Goal: Information Seeking & Learning: Check status

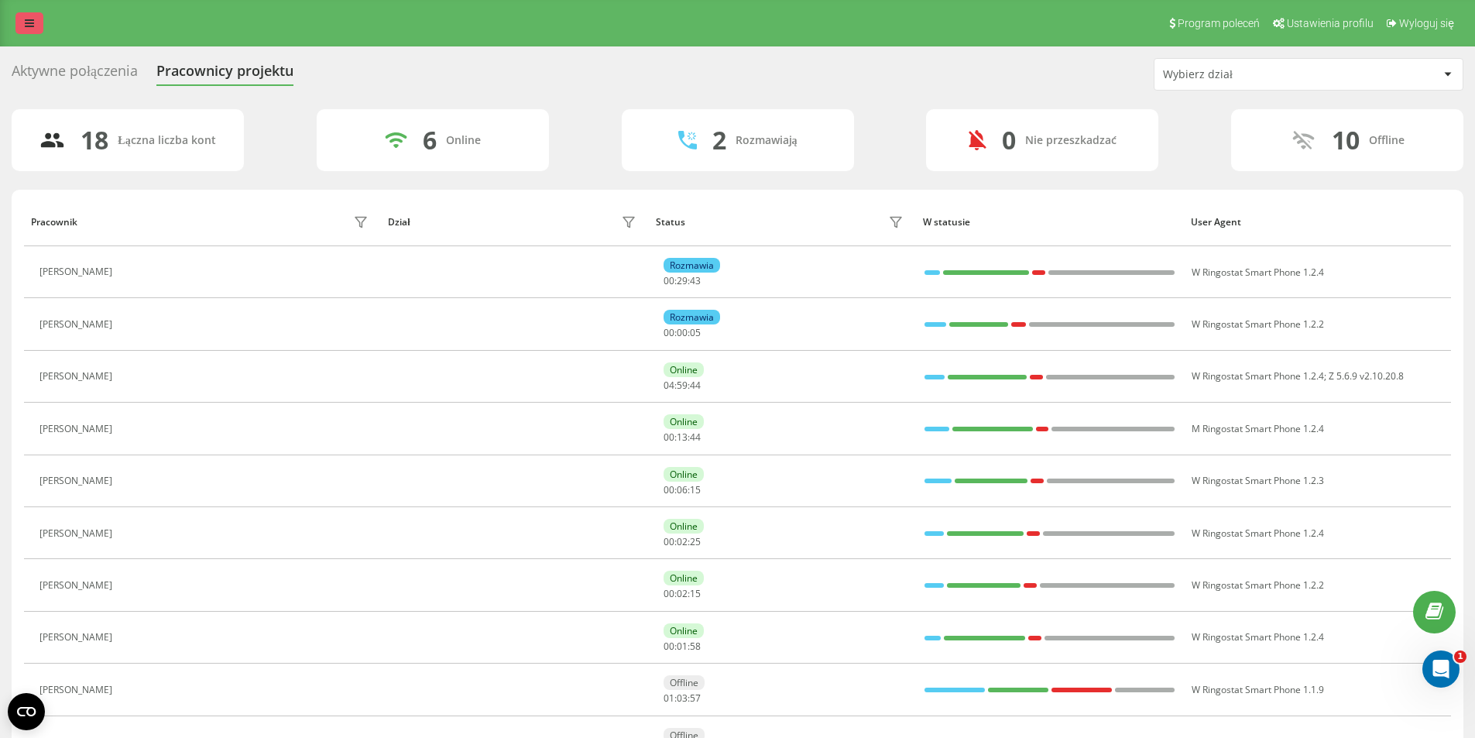
click at [35, 27] on link at bounding box center [29, 23] width 28 height 22
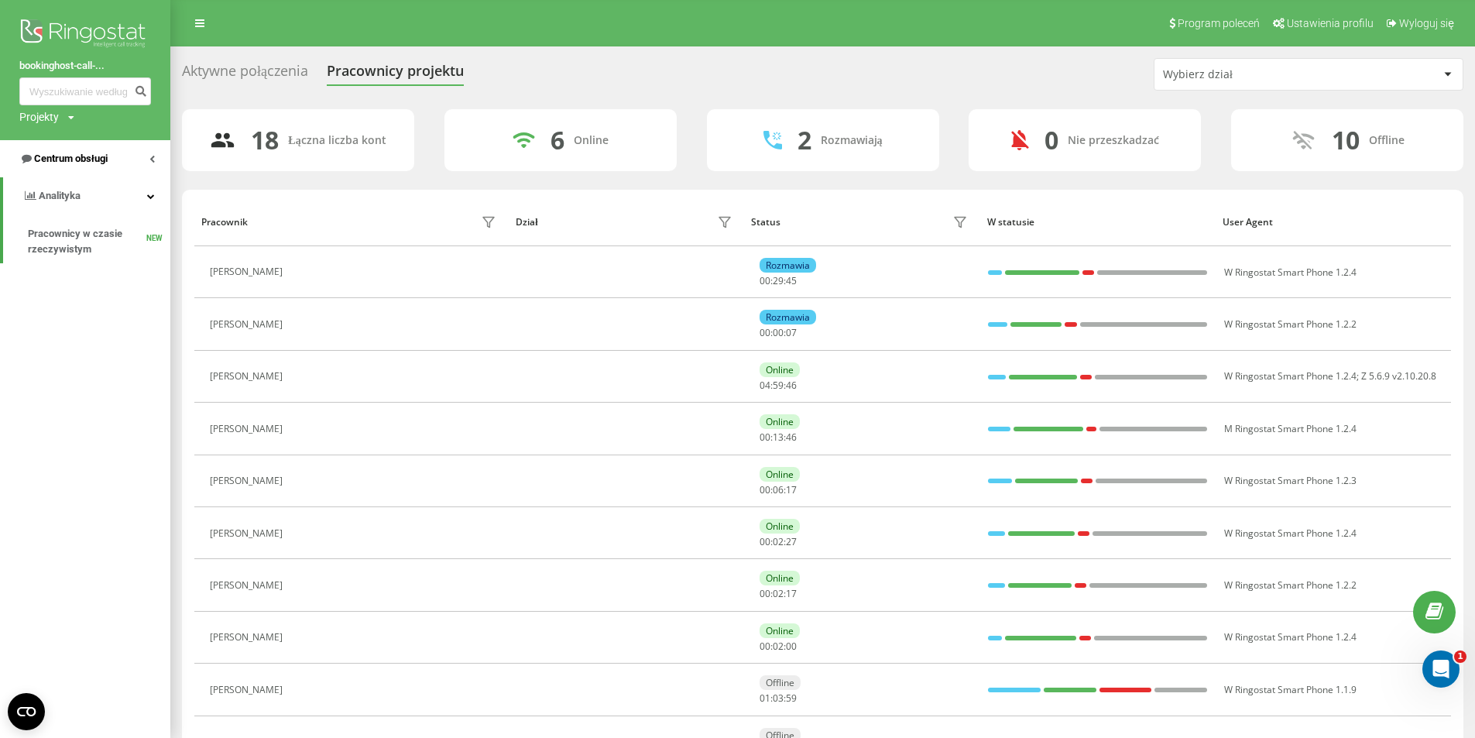
click at [69, 159] on span "Centrum obsługi" at bounding box center [71, 159] width 74 height 12
click at [76, 187] on link "Dziennik połączeń" at bounding box center [99, 197] width 142 height 28
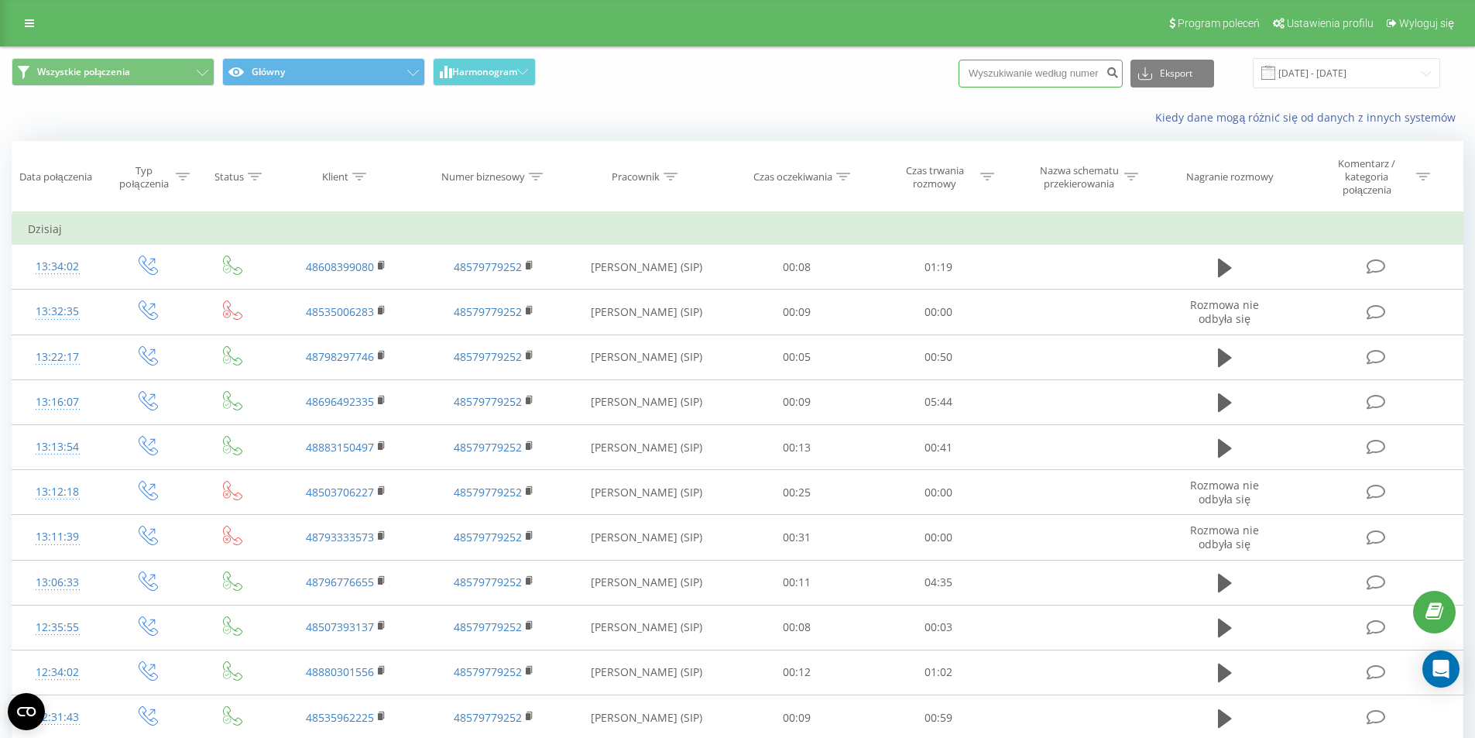
click at [1043, 74] on input at bounding box center [1041, 74] width 164 height 28
paste input "691439723"
type input "691439723"
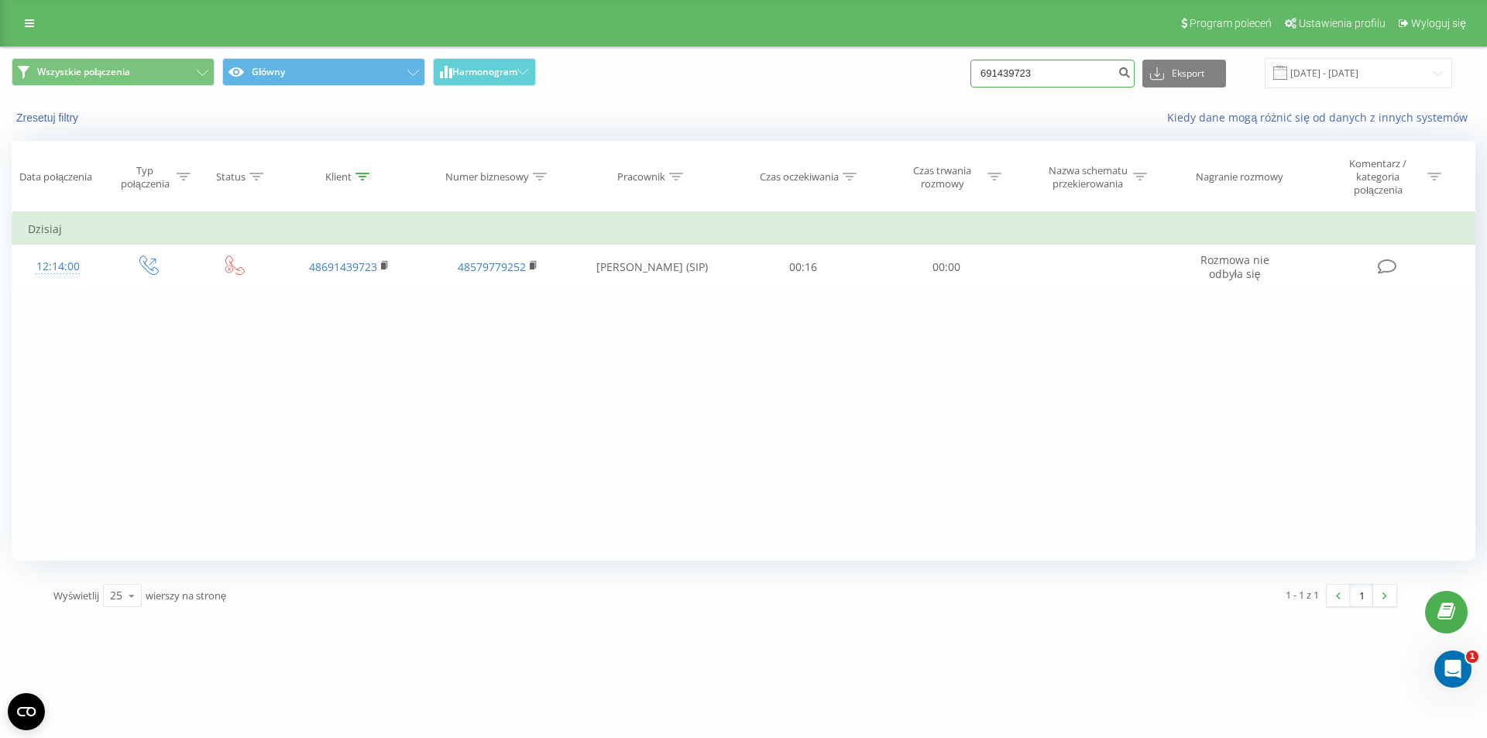
click at [1048, 71] on input "691439723" at bounding box center [1052, 74] width 164 height 28
paste input "62036716"
type input "662036716"
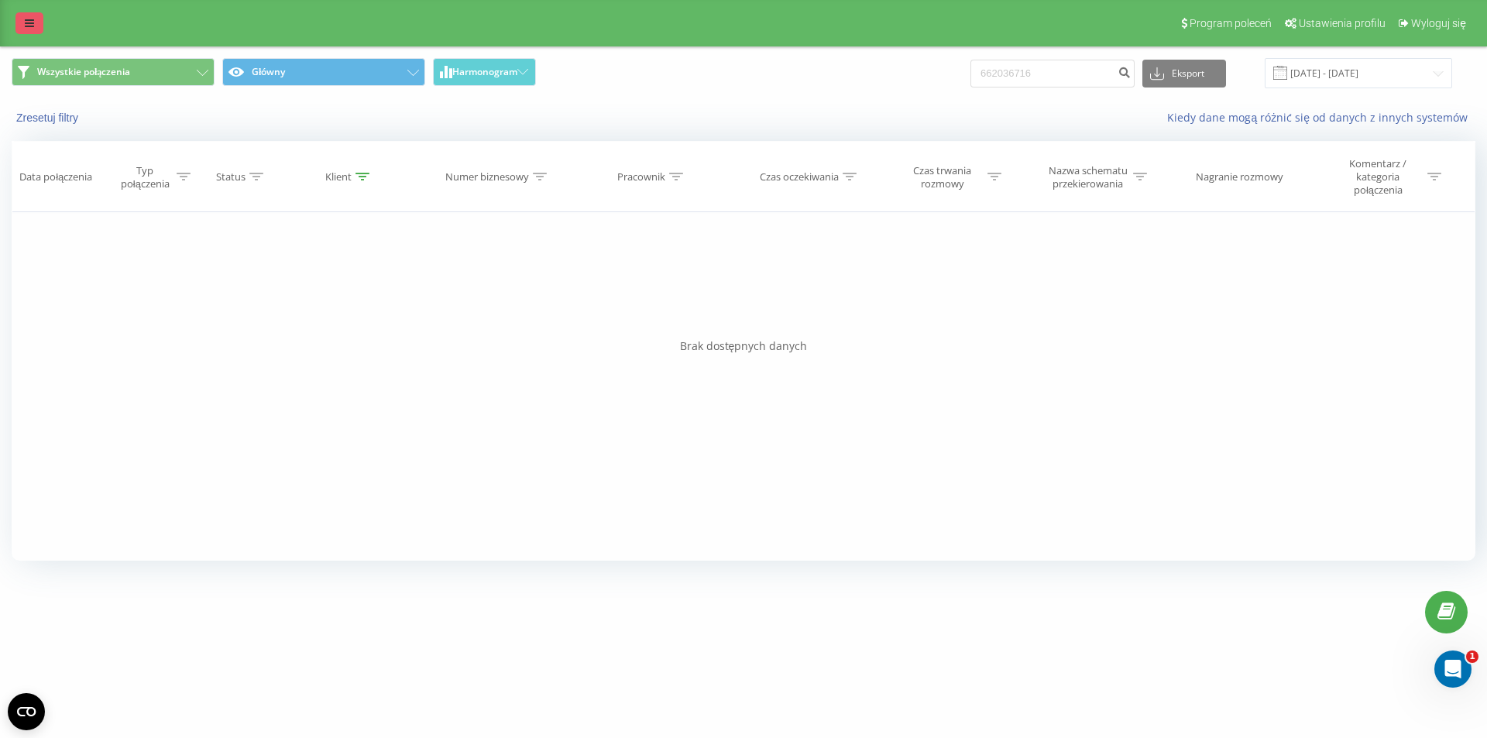
click at [27, 23] on icon at bounding box center [29, 23] width 9 height 11
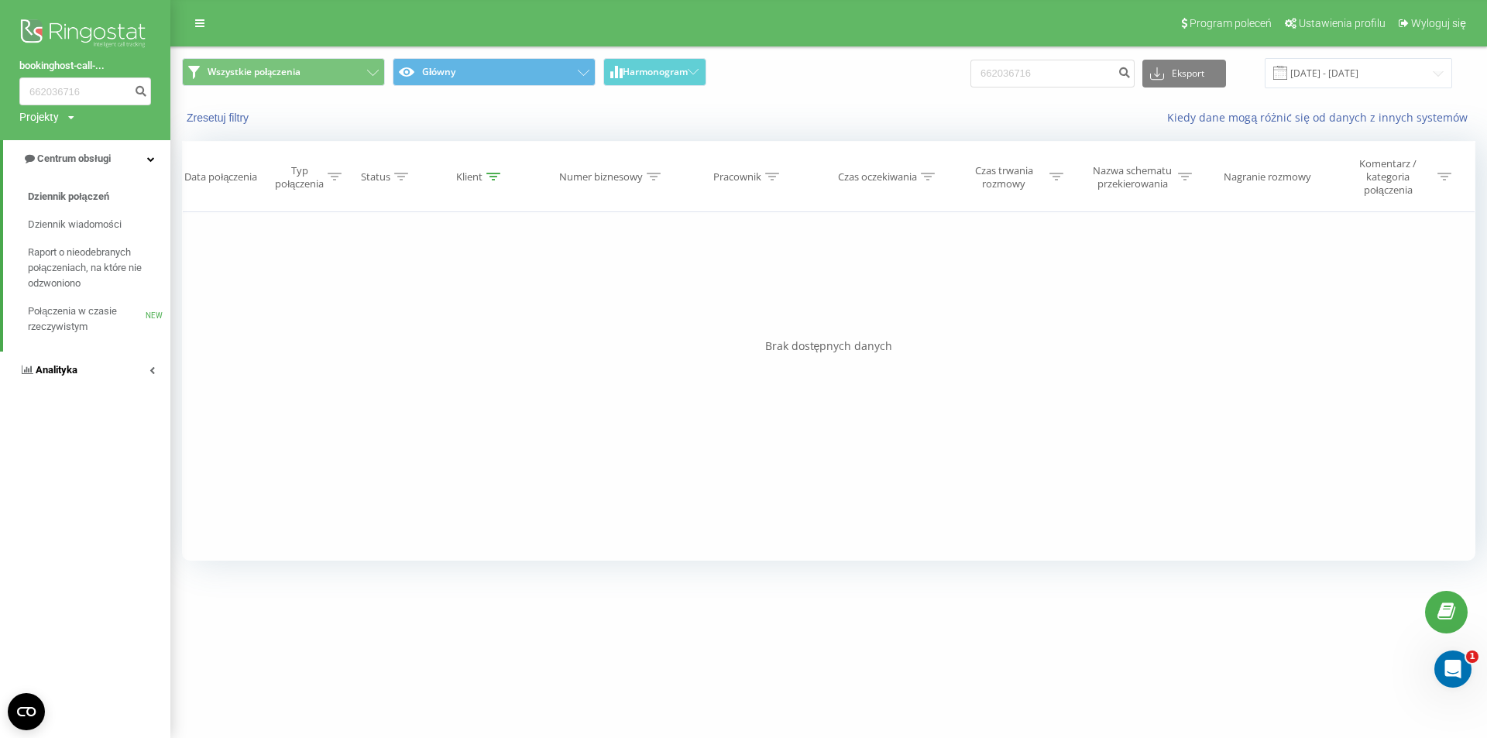
click at [91, 355] on link "Analityka" at bounding box center [85, 370] width 170 height 37
click at [106, 230] on span "Pracownicy w czasie rzeczywistym" at bounding box center [87, 241] width 118 height 31
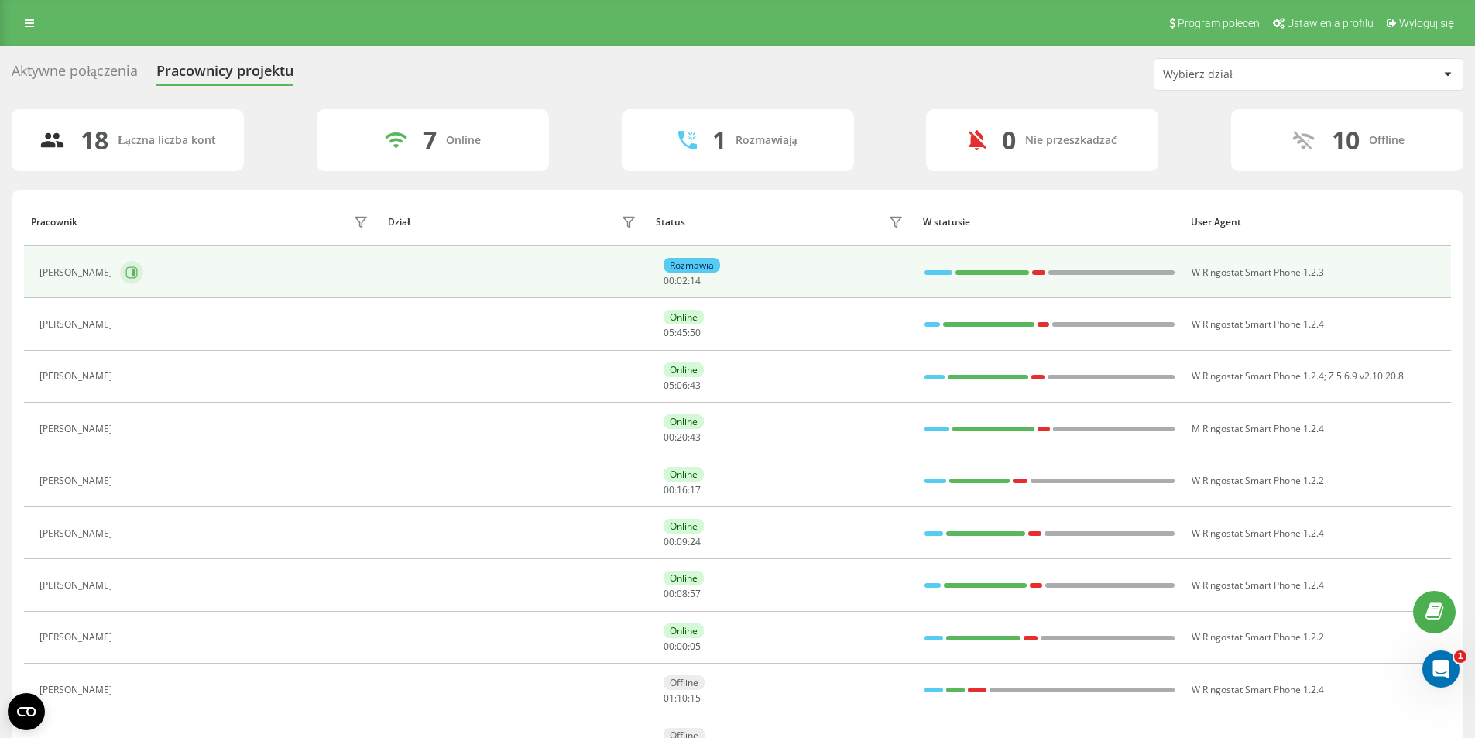
click at [127, 270] on button at bounding box center [131, 272] width 23 height 23
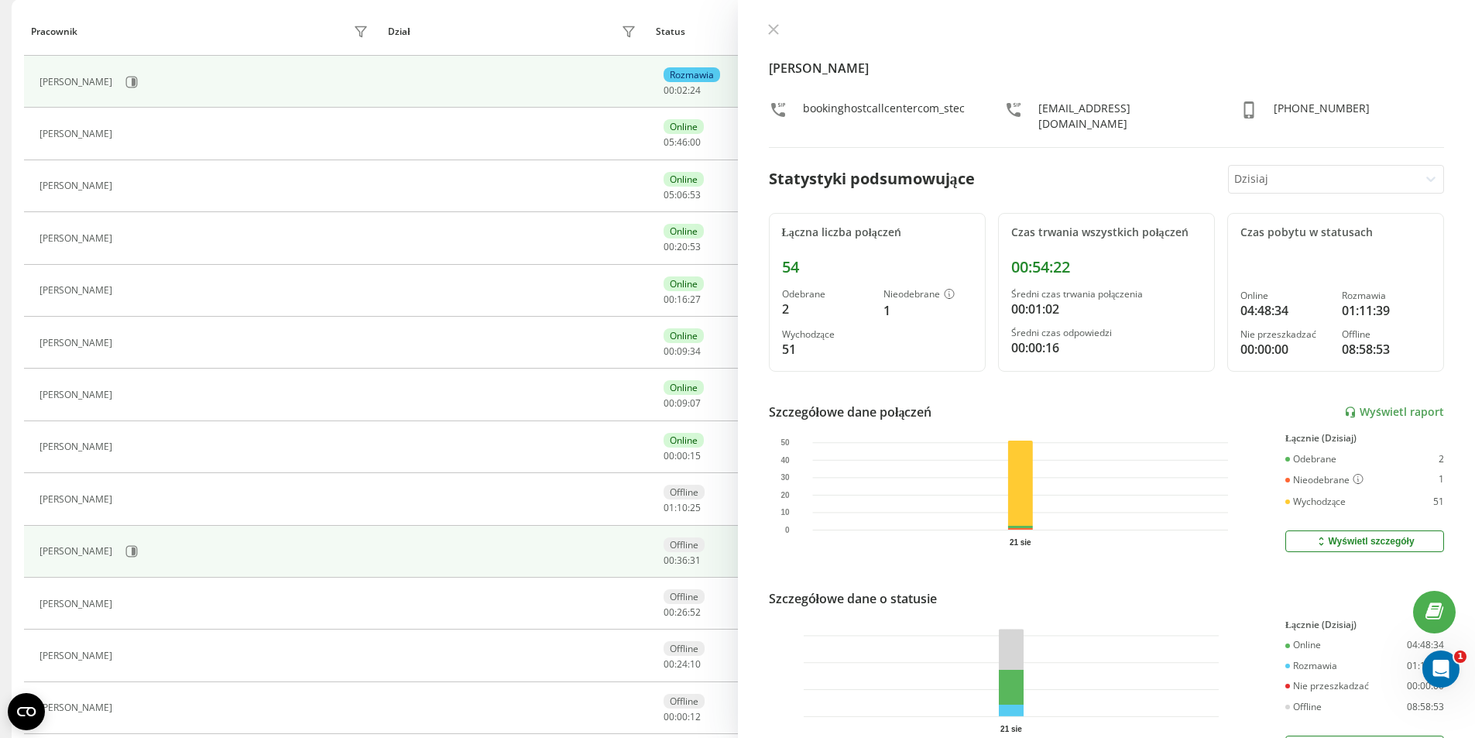
scroll to position [118, 0]
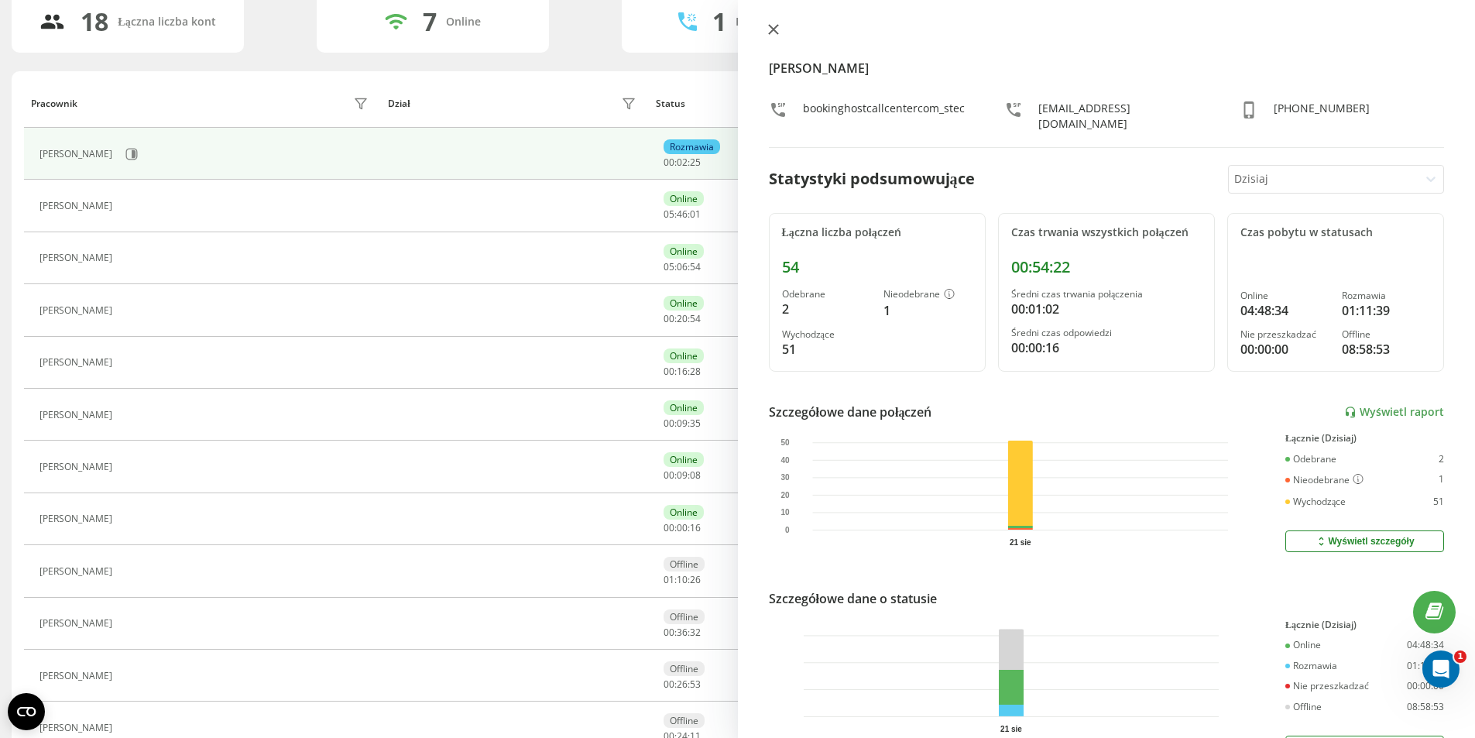
click at [771, 33] on icon at bounding box center [773, 29] width 11 height 11
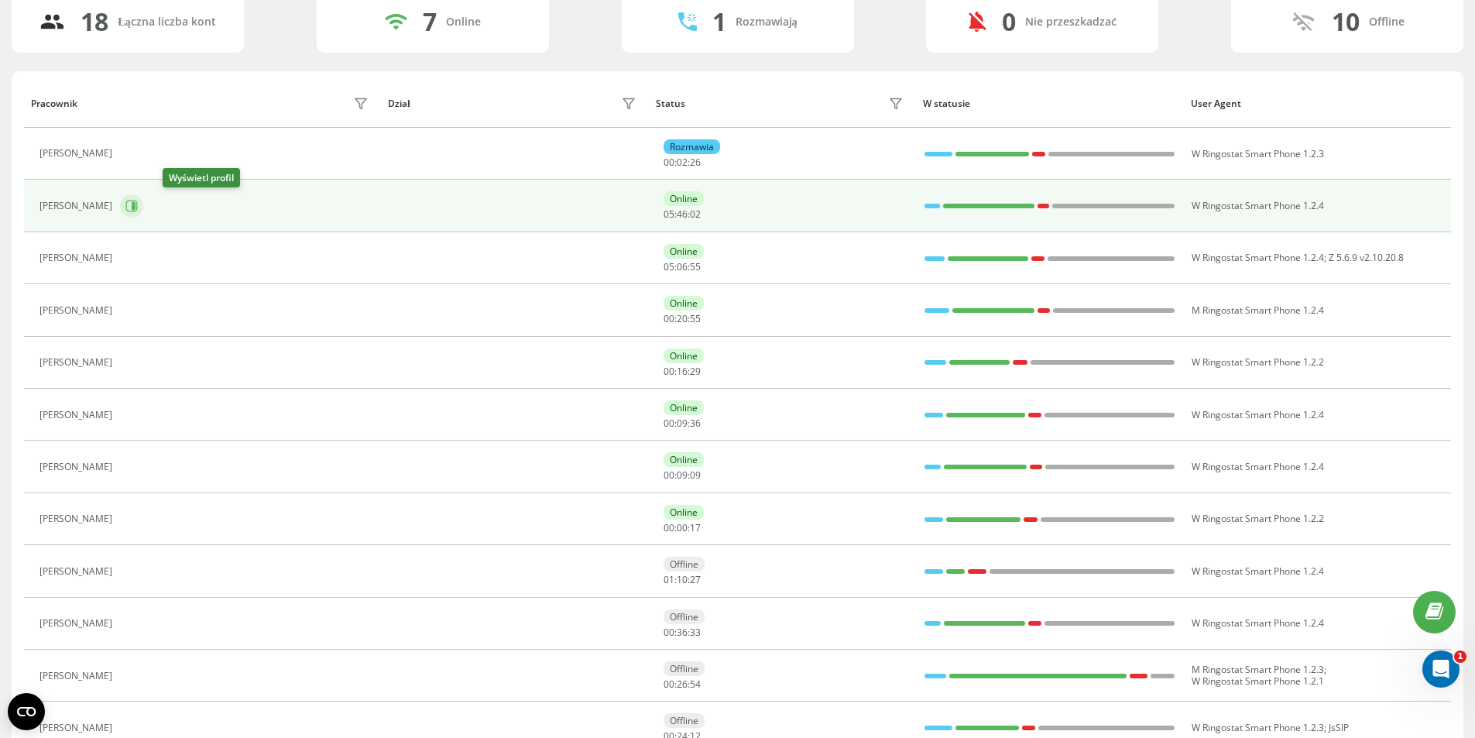
click at [135, 204] on icon at bounding box center [134, 206] width 4 height 8
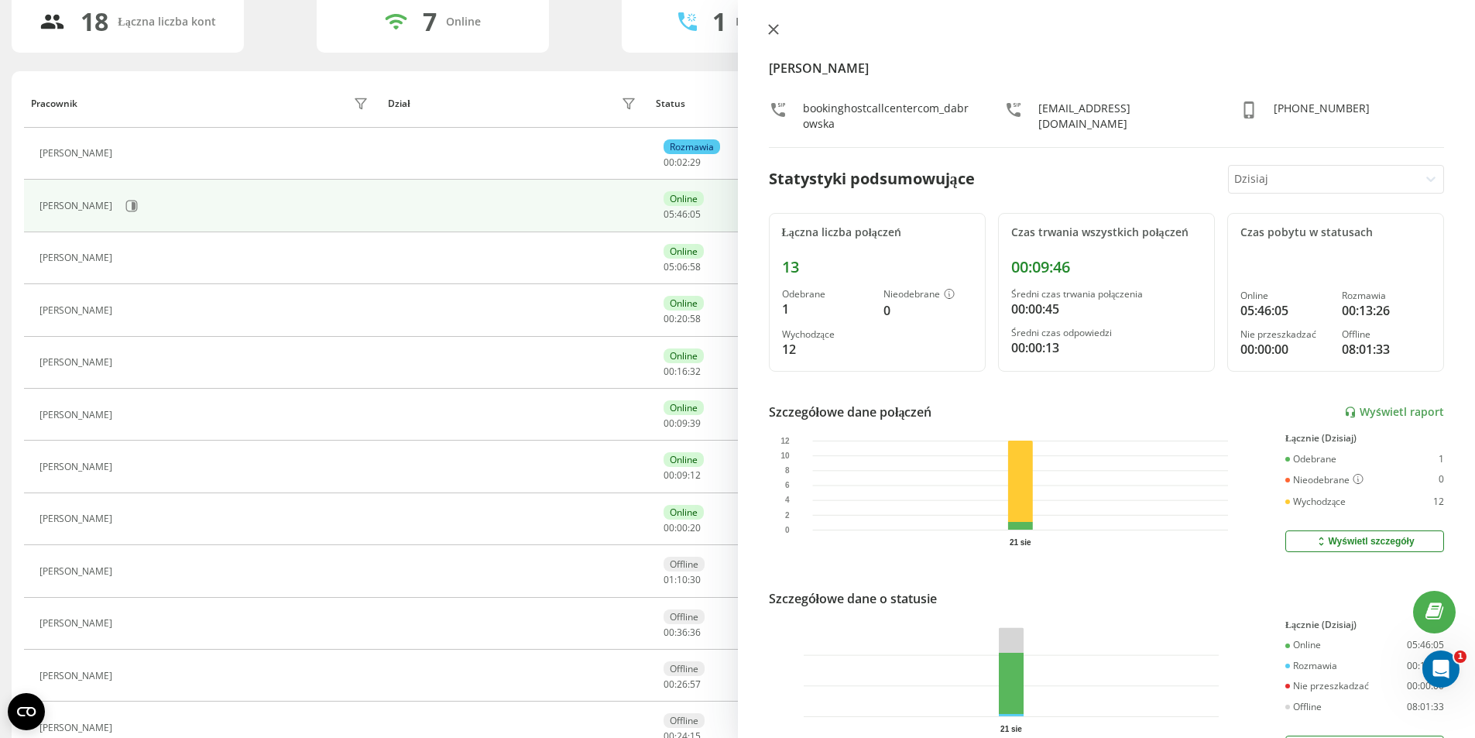
click at [766, 28] on button at bounding box center [773, 30] width 20 height 15
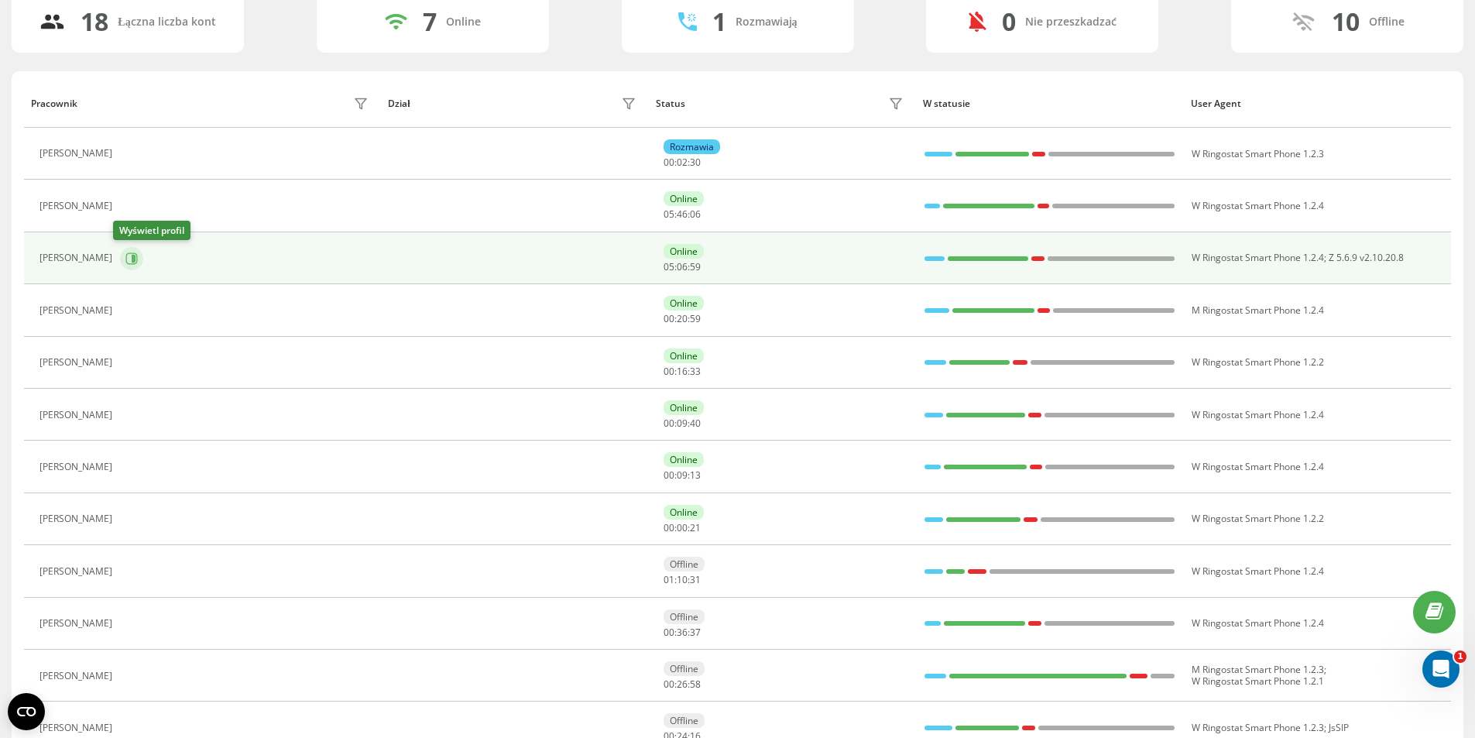
click at [132, 260] on icon at bounding box center [134, 258] width 4 height 8
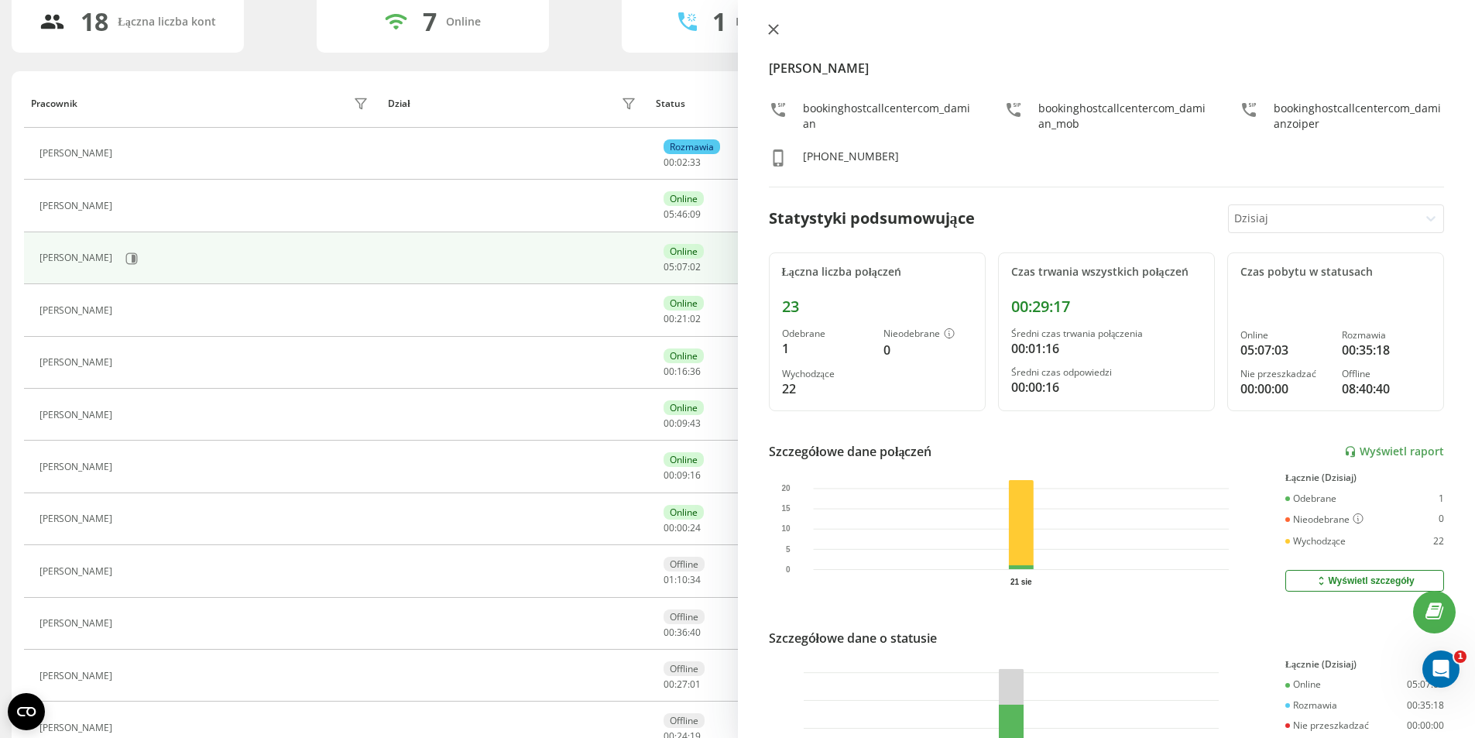
click at [768, 31] on icon at bounding box center [773, 29] width 11 height 11
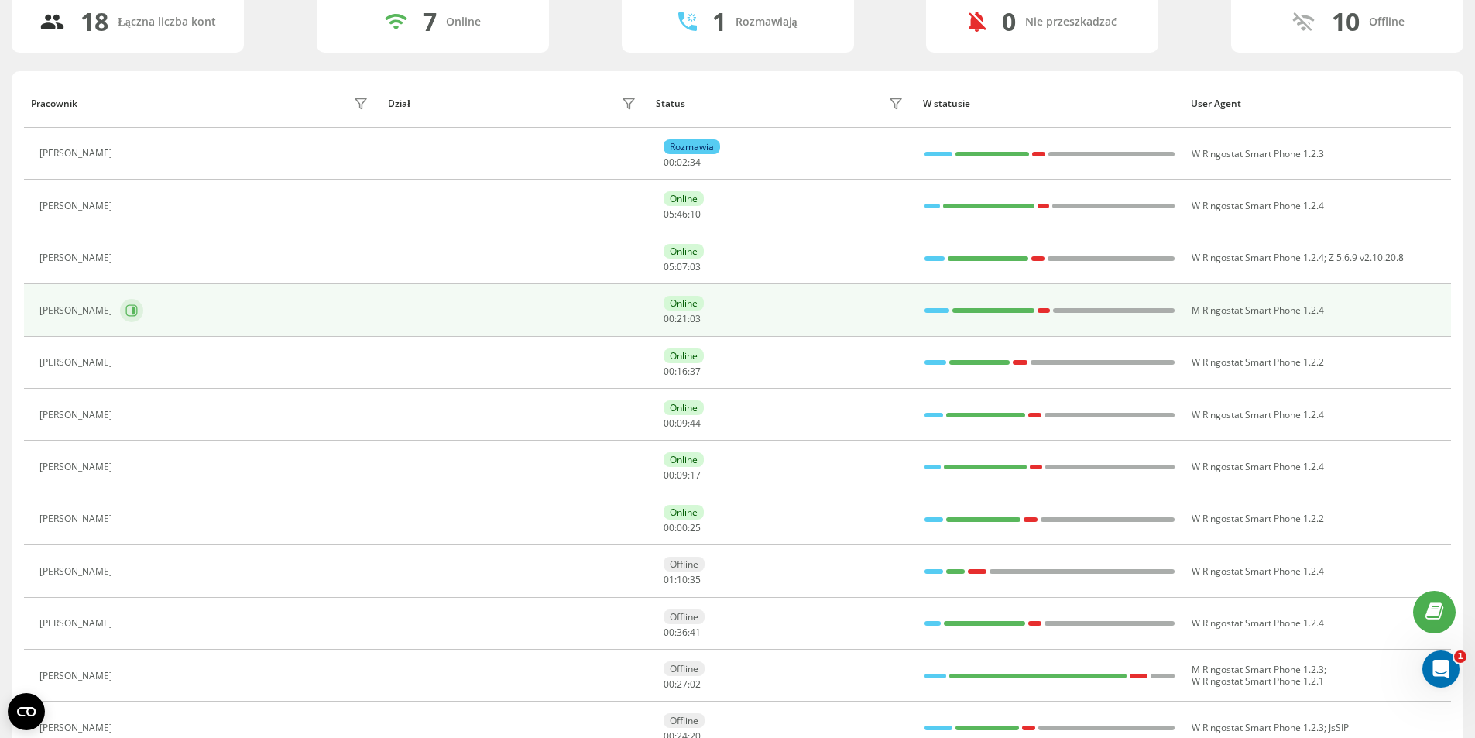
click at [138, 304] on icon at bounding box center [131, 310] width 12 height 12
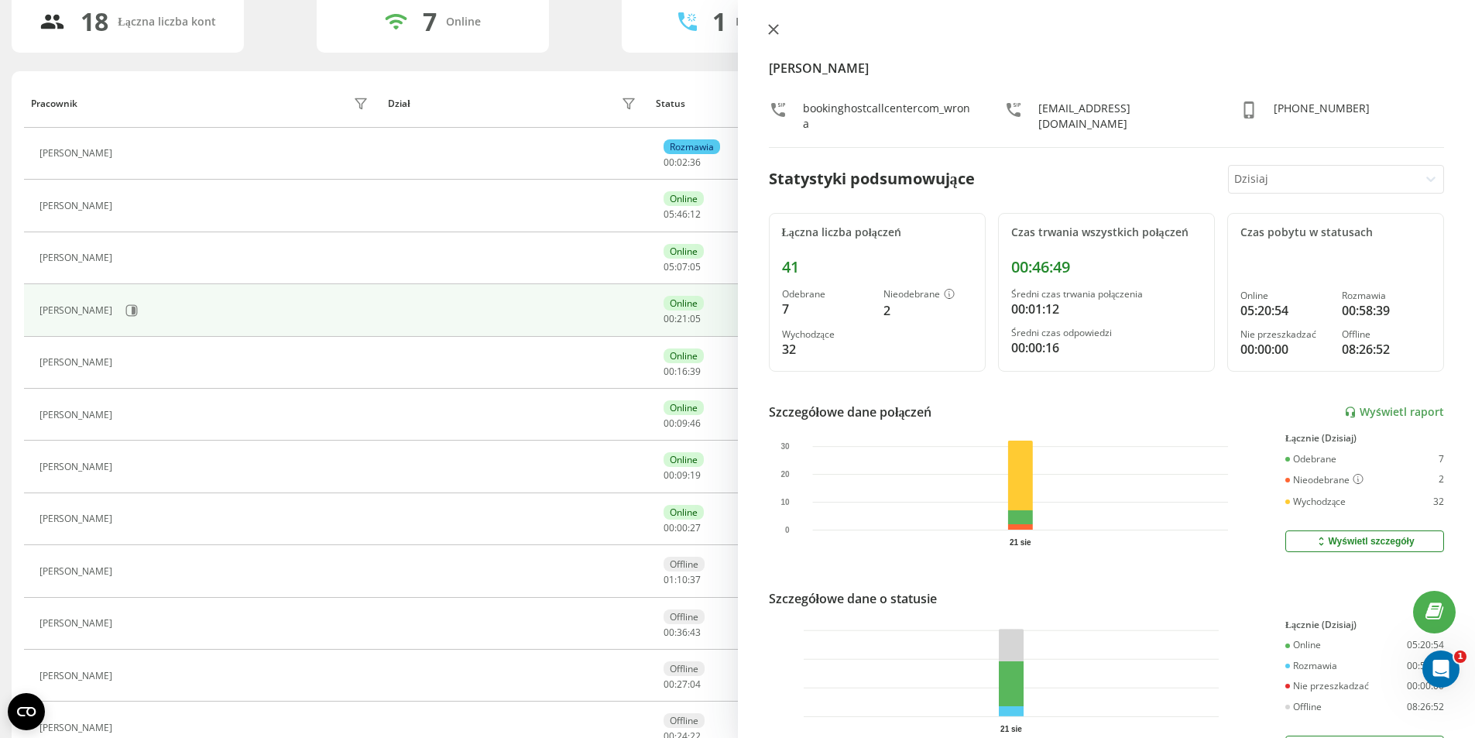
click at [772, 27] on icon at bounding box center [773, 29] width 11 height 11
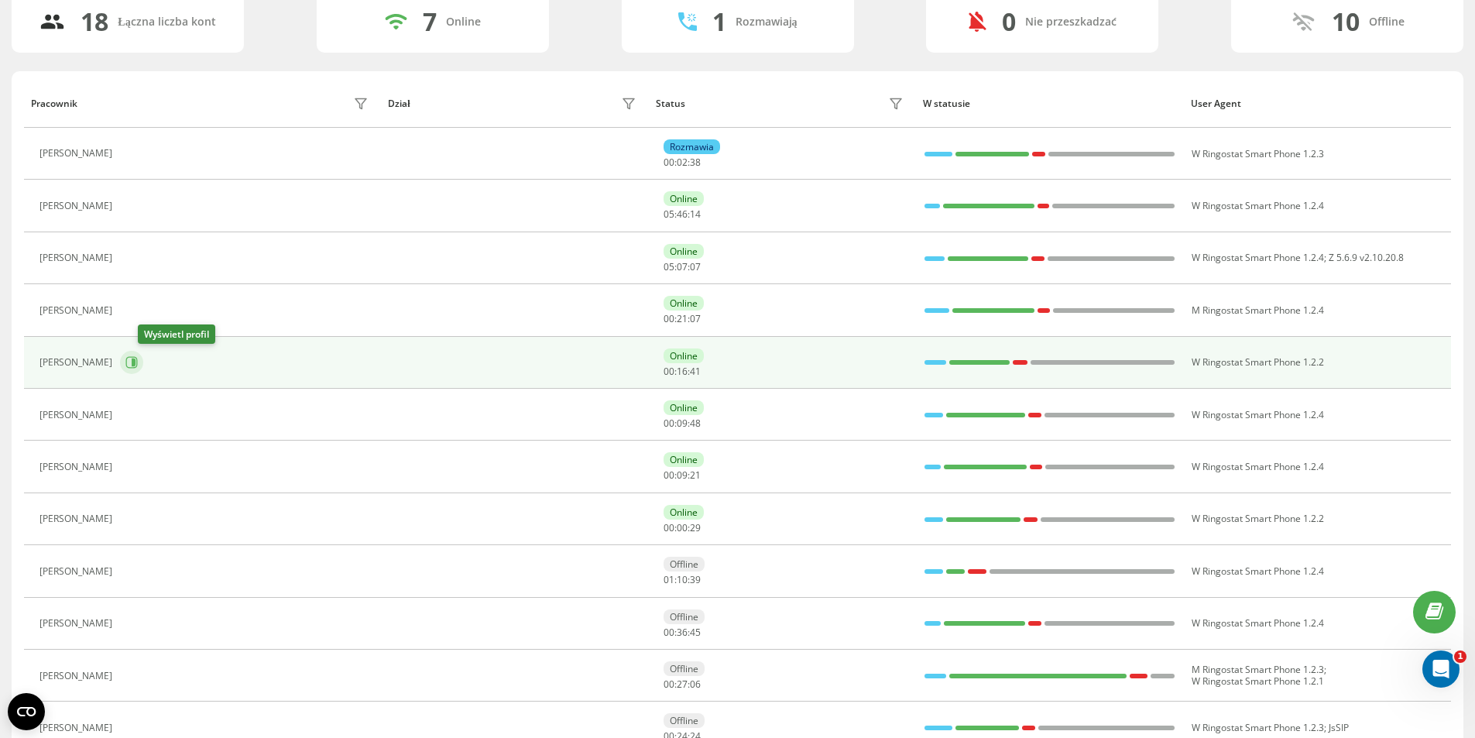
click at [142, 362] on button at bounding box center [131, 362] width 23 height 23
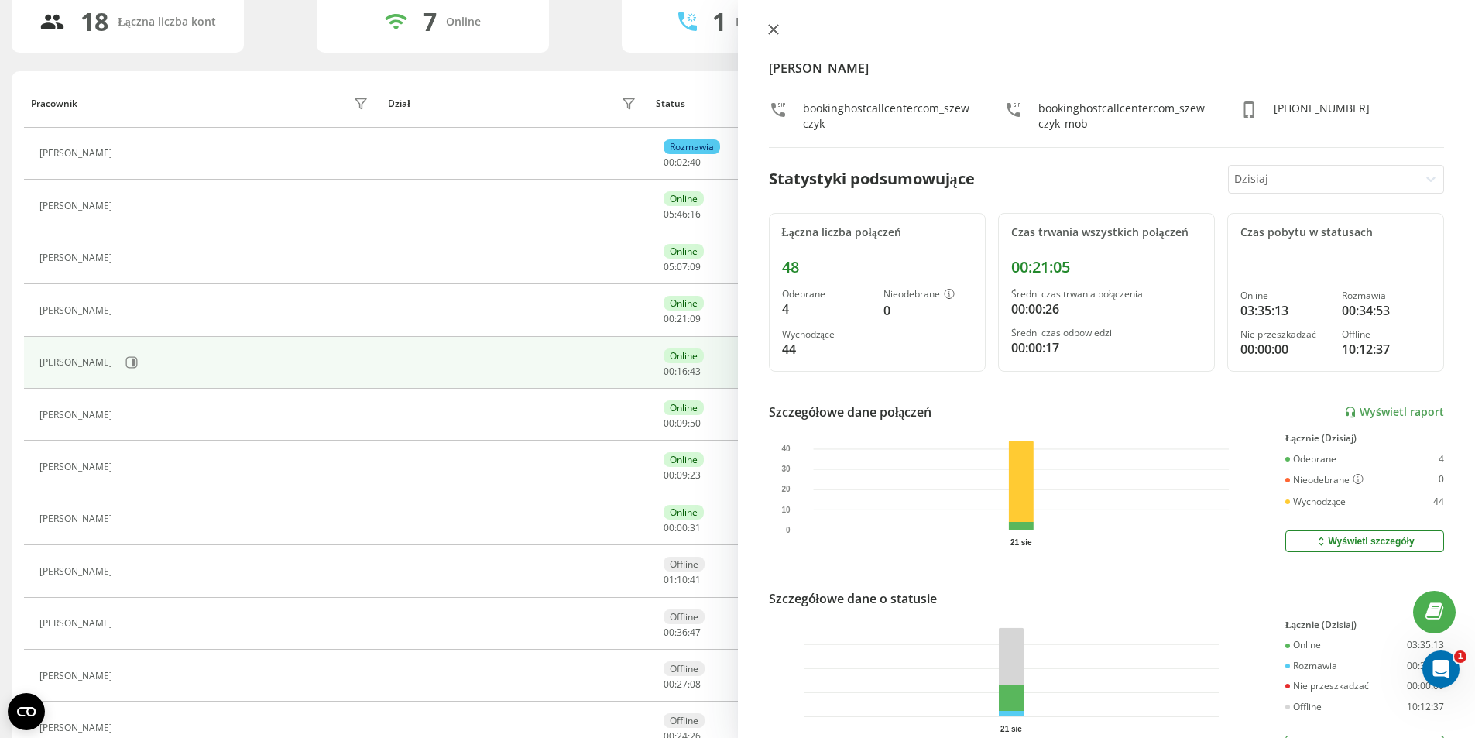
click at [771, 31] on icon at bounding box center [772, 29] width 9 height 9
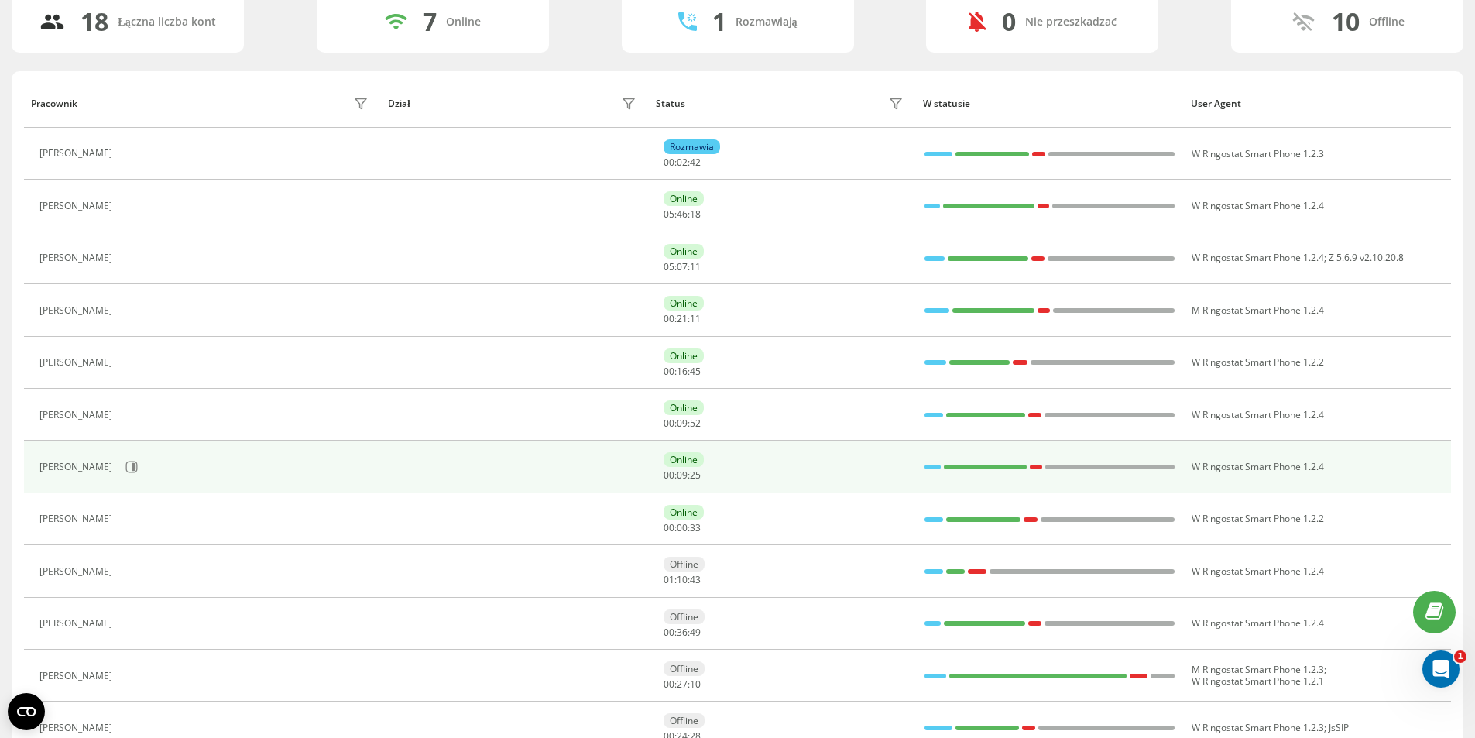
scroll to position [196, 0]
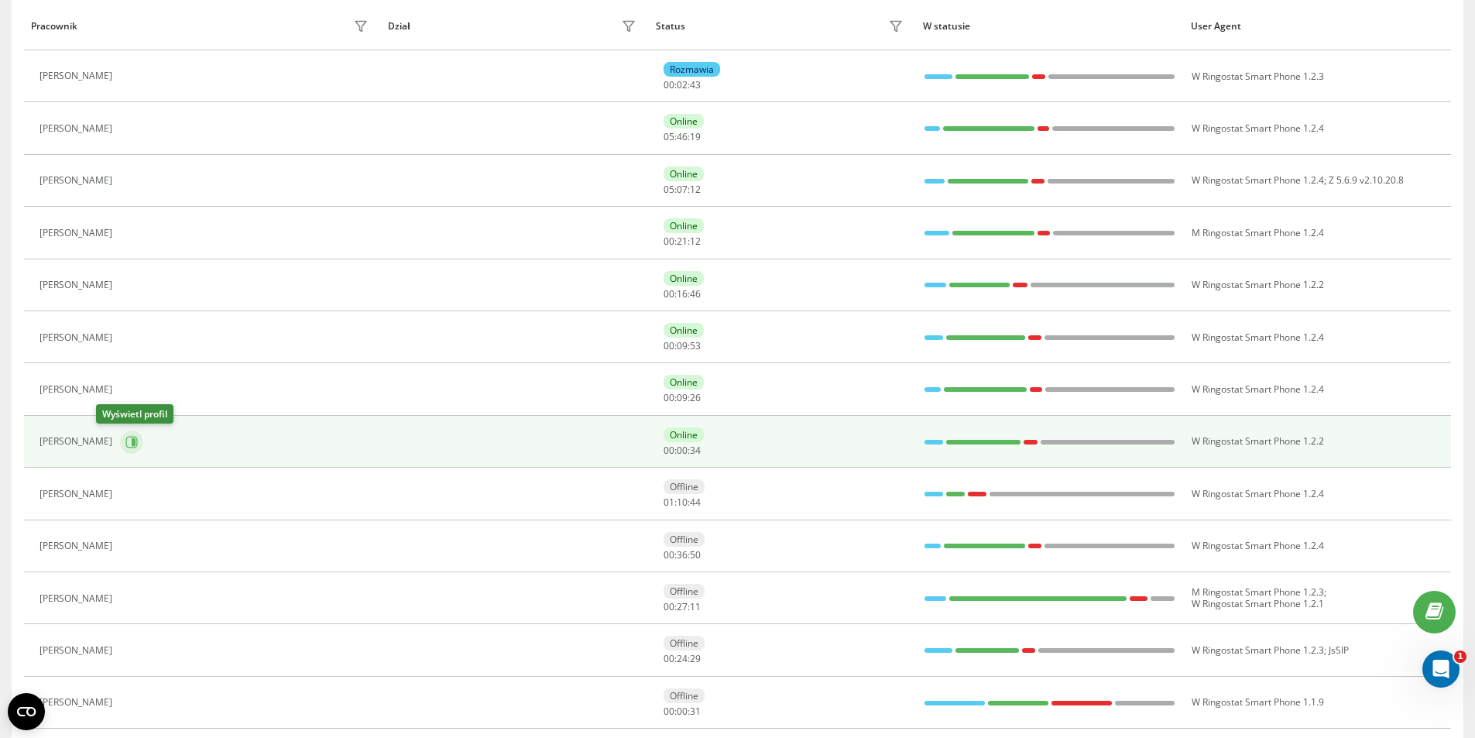
click at [120, 437] on button at bounding box center [131, 441] width 23 height 23
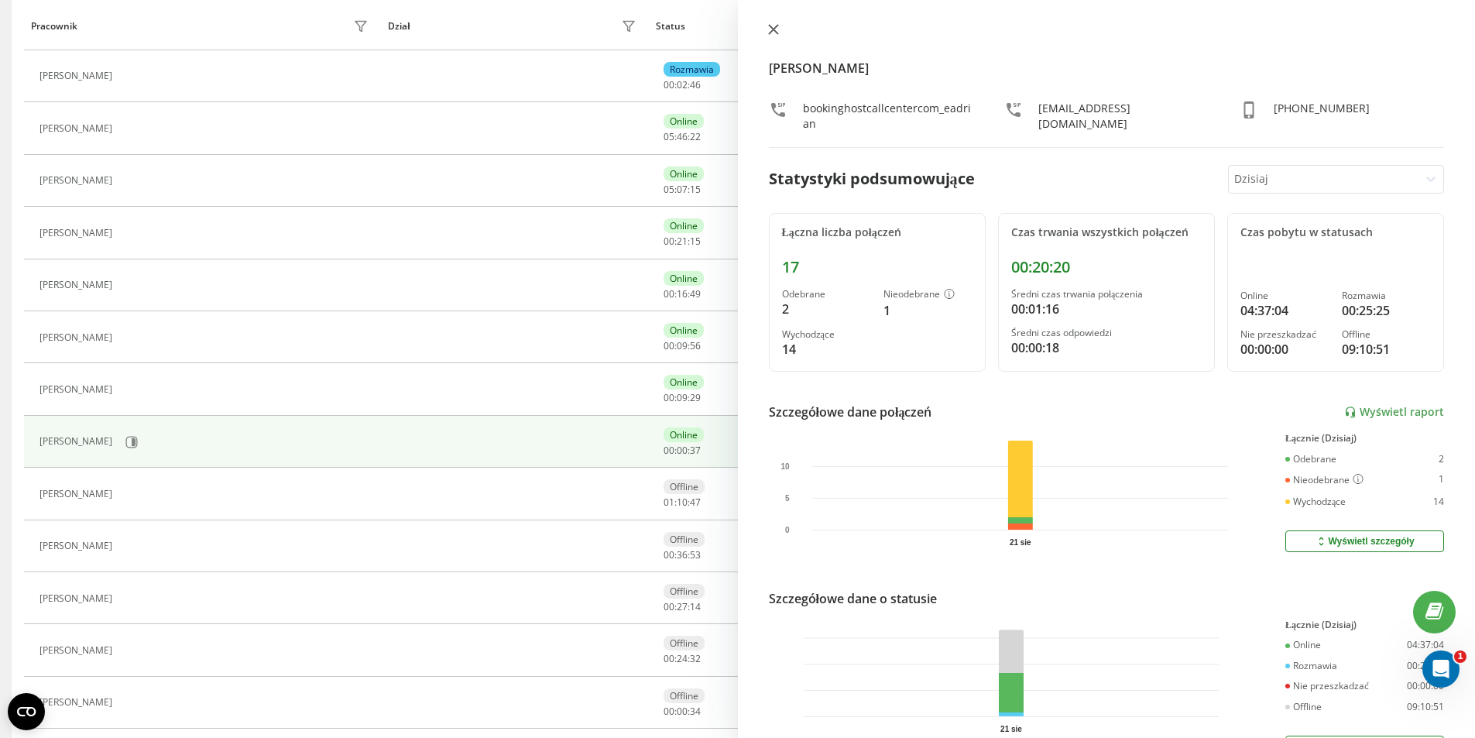
click at [777, 25] on icon at bounding box center [773, 29] width 11 height 11
